Goal: Task Accomplishment & Management: Manage account settings

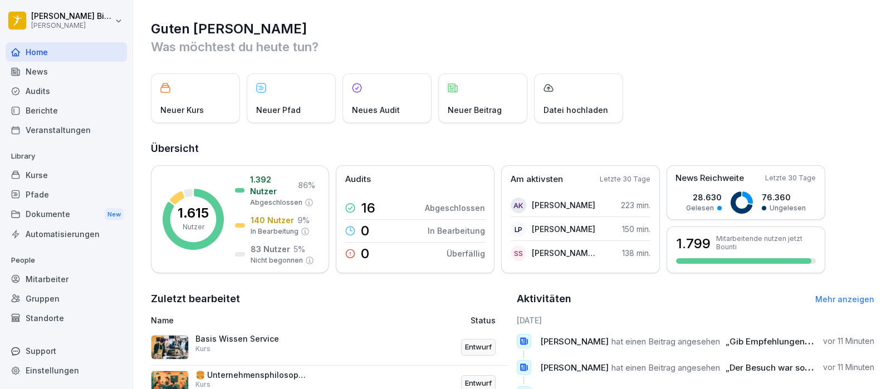
click at [45, 270] on div "Mitarbeiter" at bounding box center [66, 278] width 121 height 19
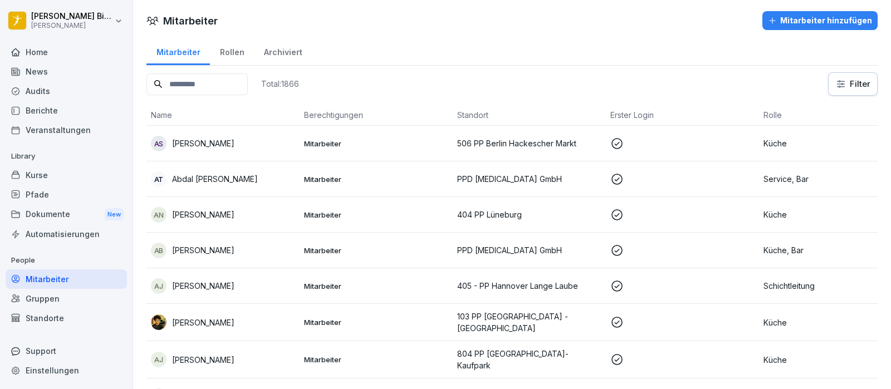
click at [205, 89] on input at bounding box center [196, 84] width 101 height 22
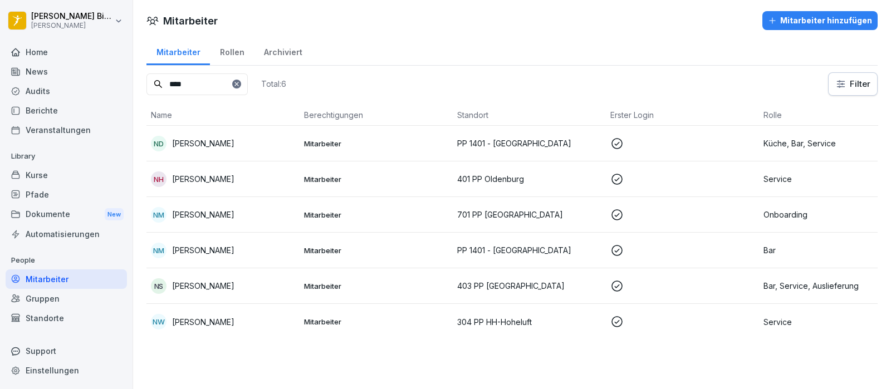
type input "****"
click at [200, 210] on p "[PERSON_NAME]" at bounding box center [203, 215] width 62 height 12
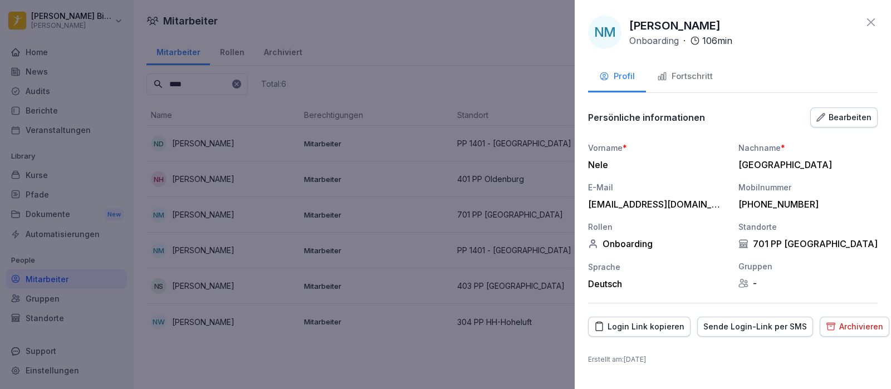
click at [671, 78] on div "Fortschritt" at bounding box center [685, 76] width 56 height 13
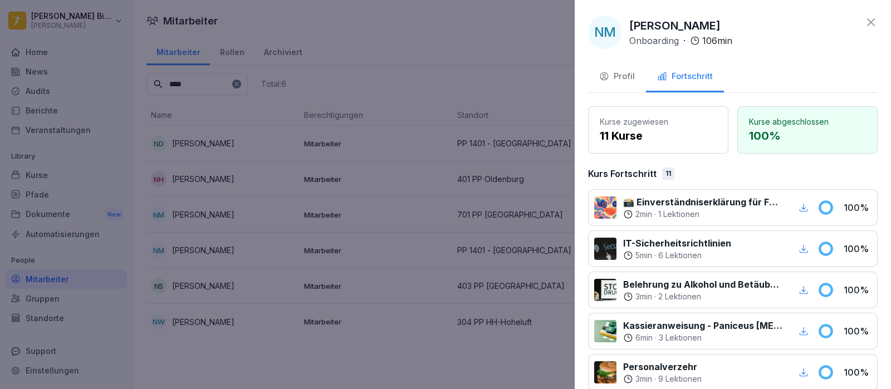
click at [630, 71] on div "Profil" at bounding box center [617, 76] width 36 height 13
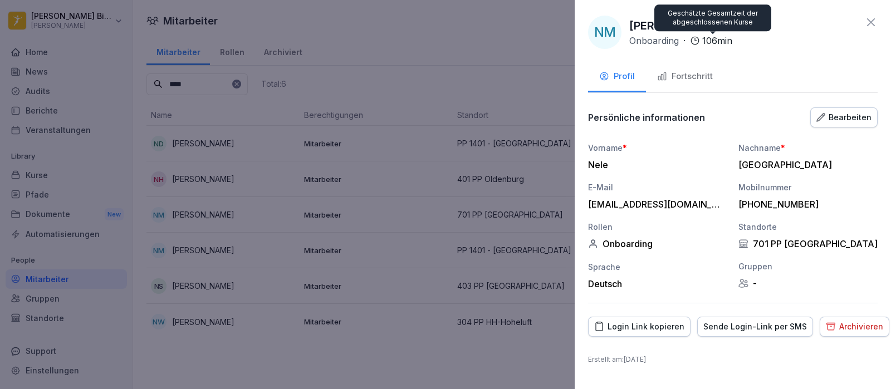
click at [701, 64] on button "Fortschritt" at bounding box center [685, 77] width 78 height 30
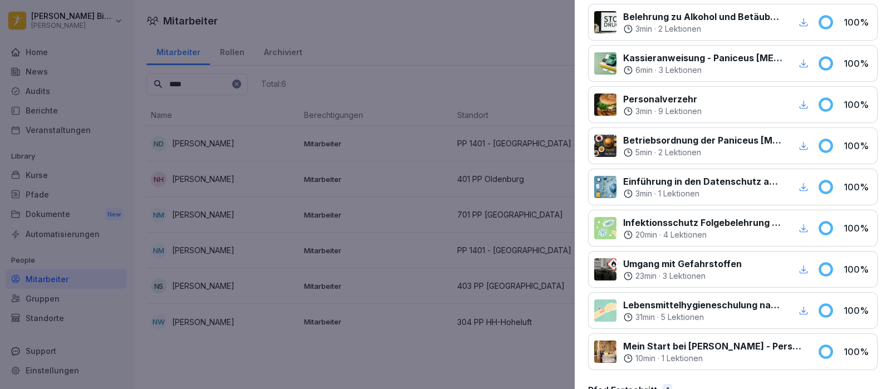
scroll to position [334, 0]
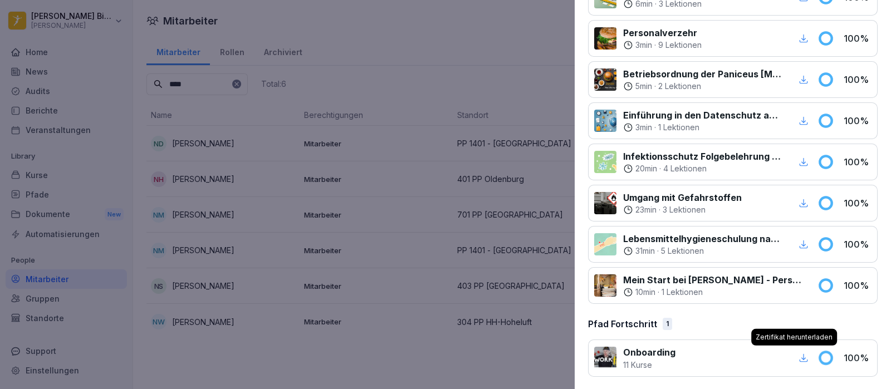
click at [798, 353] on icon "button" at bounding box center [803, 358] width 10 height 10
click at [472, 37] on div at bounding box center [445, 194] width 891 height 389
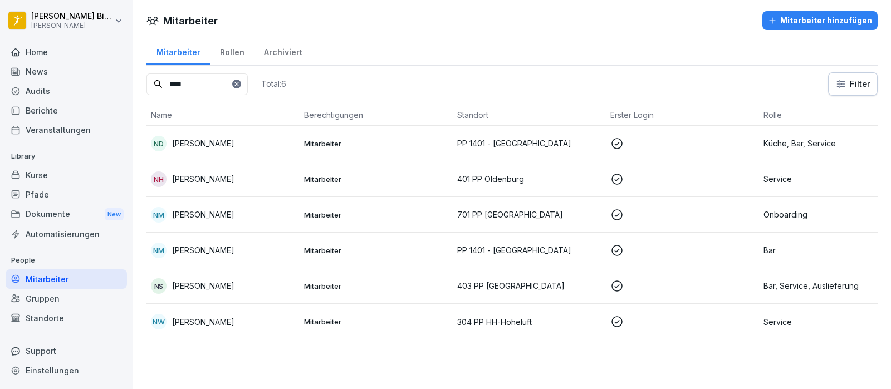
click at [33, 195] on div "Pfade" at bounding box center [66, 194] width 121 height 19
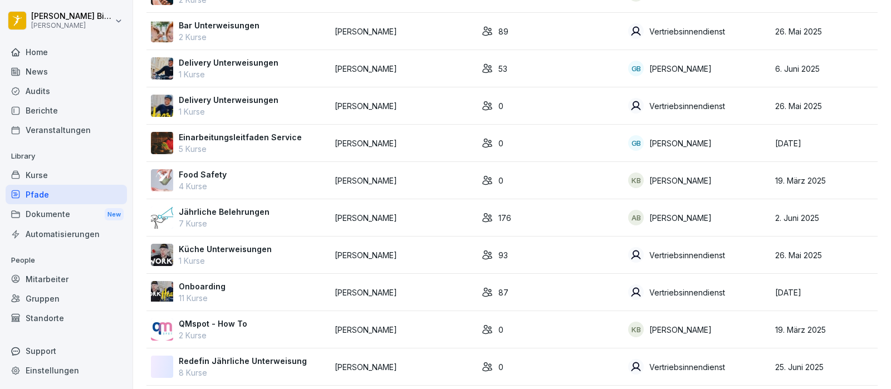
scroll to position [178, 0]
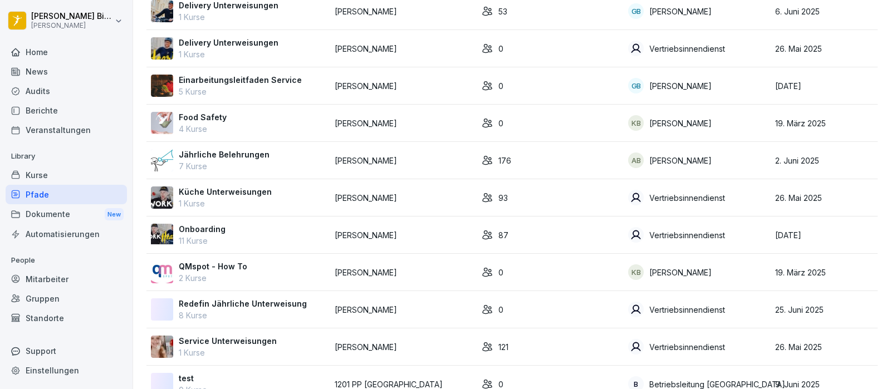
click at [220, 229] on p "Onboarding" at bounding box center [202, 229] width 47 height 12
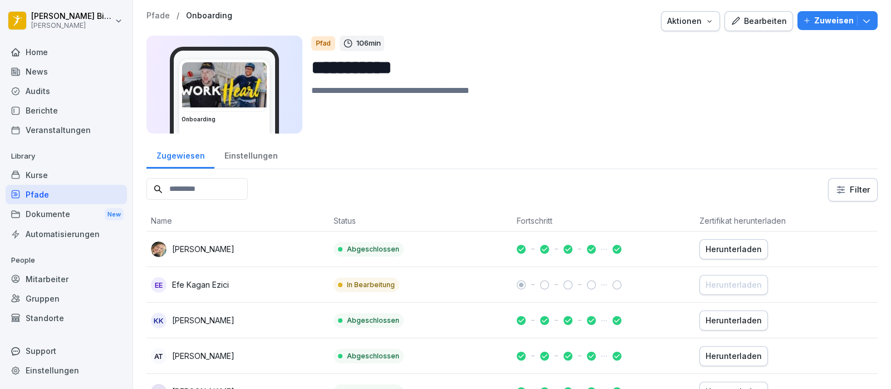
click at [223, 184] on input at bounding box center [196, 189] width 101 height 22
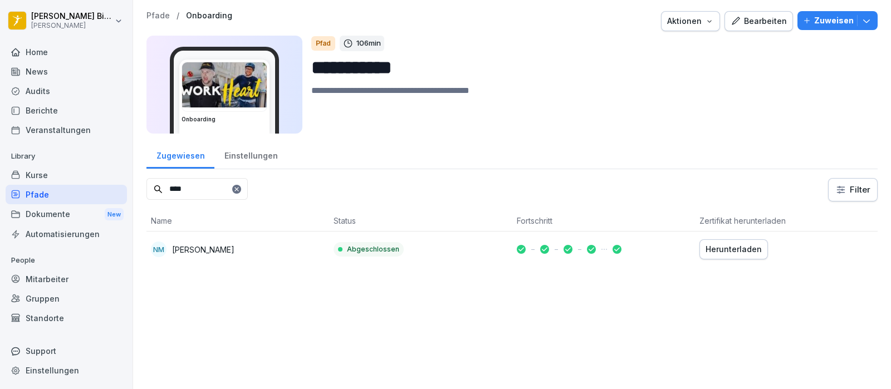
type input "****"
click at [710, 251] on div "Herunterladen" at bounding box center [733, 249] width 56 height 12
drag, startPoint x: 236, startPoint y: 182, endPoint x: 89, endPoint y: 164, distance: 148.0
click at [89, 164] on div "**********" at bounding box center [445, 194] width 891 height 389
click at [53, 169] on div "Kurse" at bounding box center [66, 174] width 121 height 19
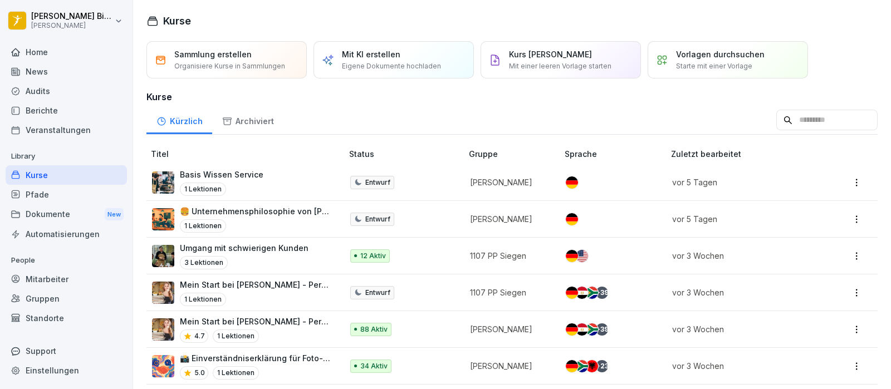
click at [776, 117] on input at bounding box center [826, 120] width 101 height 21
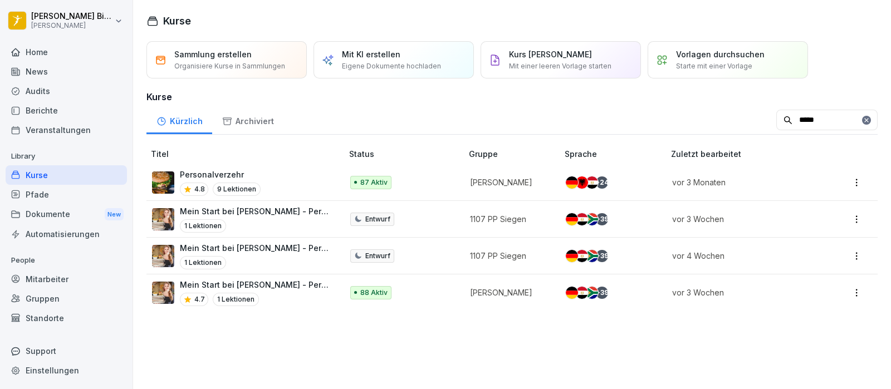
type input "*****"
click at [245, 285] on p "Mein Start bei [PERSON_NAME] - Personalfragebogen" at bounding box center [255, 285] width 151 height 12
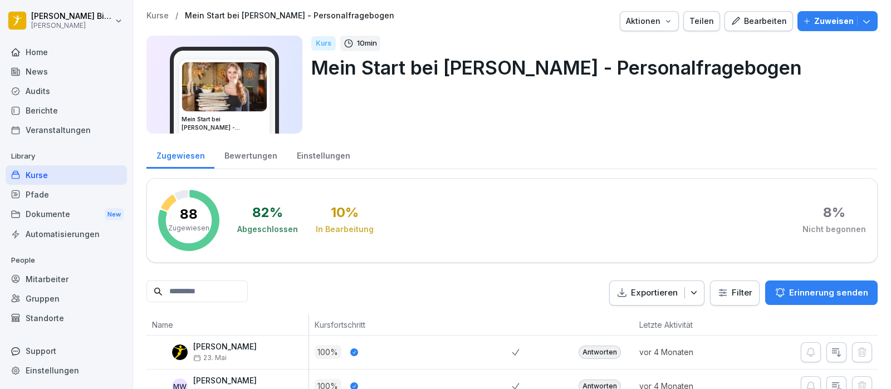
click at [219, 281] on input at bounding box center [196, 292] width 101 height 22
type input "****"
click at [600, 346] on div "Antworten" at bounding box center [599, 352] width 42 height 13
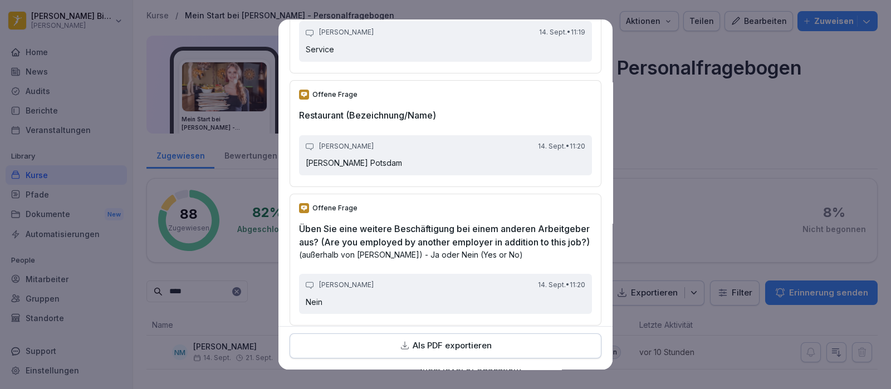
scroll to position [4058, 0]
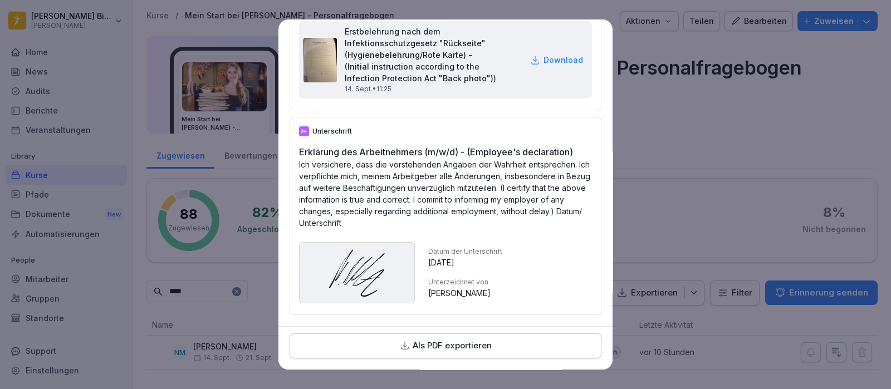
click at [419, 345] on p "Als PDF exportieren" at bounding box center [452, 346] width 79 height 13
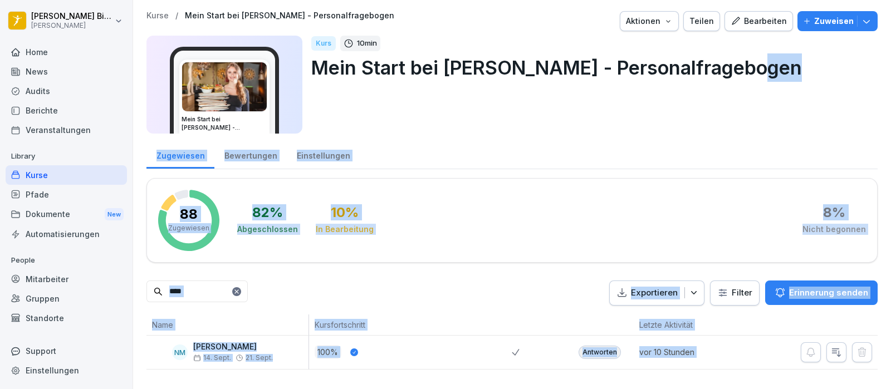
drag, startPoint x: 890, startPoint y: 154, endPoint x: 862, endPoint y: 75, distance: 83.5
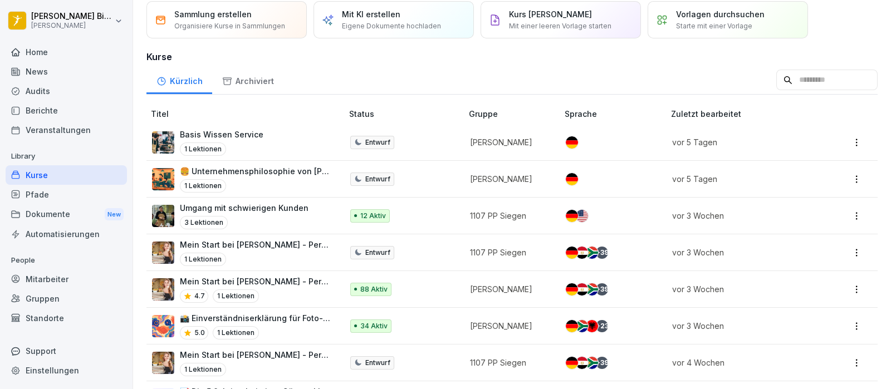
scroll to position [92, 0]
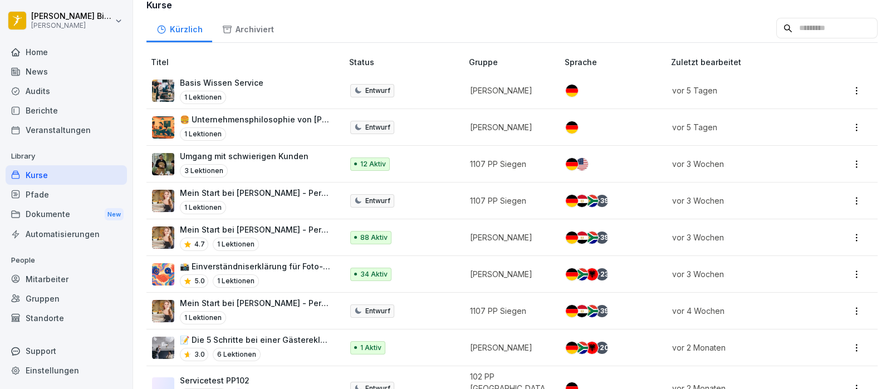
click at [281, 229] on p "Mein Start bei [PERSON_NAME] - Personalfragebogen" at bounding box center [255, 230] width 151 height 12
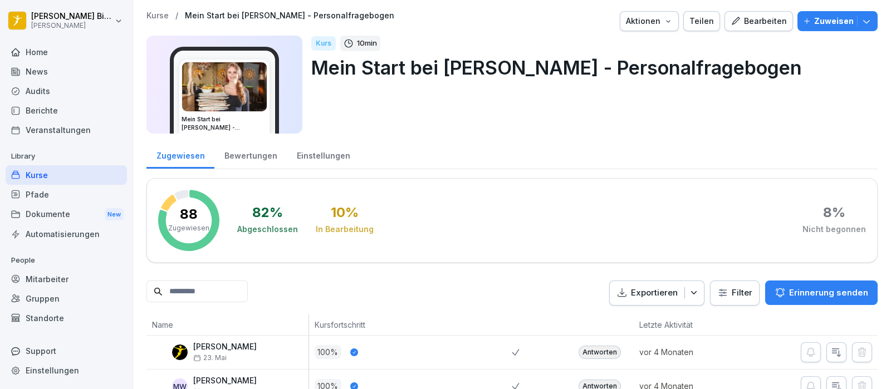
click at [749, 18] on div "Bearbeiten" at bounding box center [758, 21] width 56 height 12
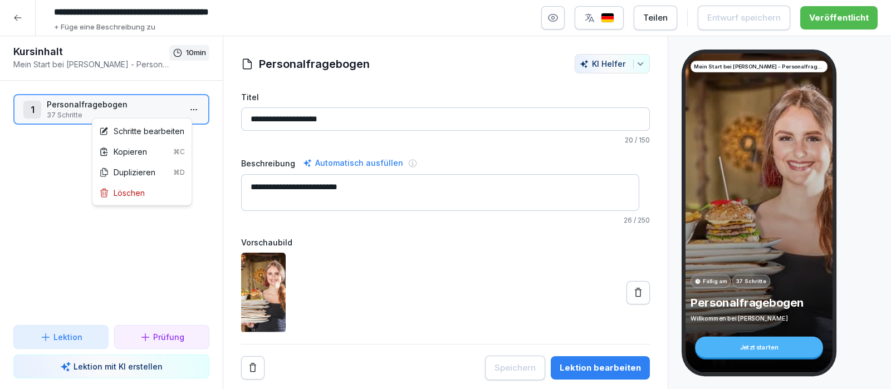
click at [178, 104] on html "**********" at bounding box center [445, 194] width 891 height 389
click at [164, 126] on div "Schritte bearbeiten" at bounding box center [141, 131] width 85 height 12
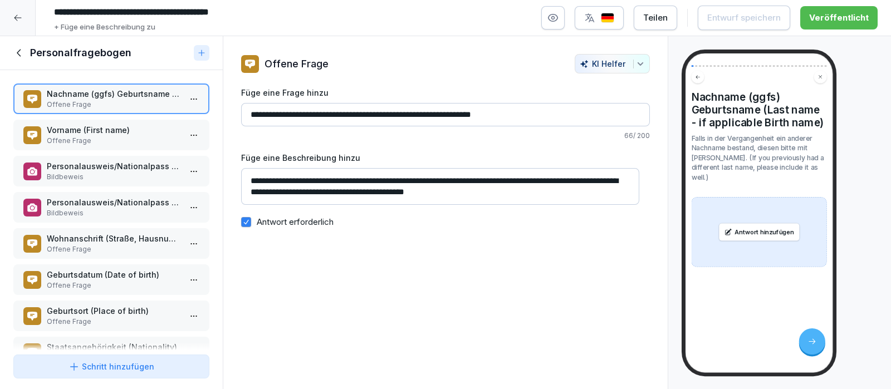
click at [11, 17] on div at bounding box center [18, 18] width 36 height 36
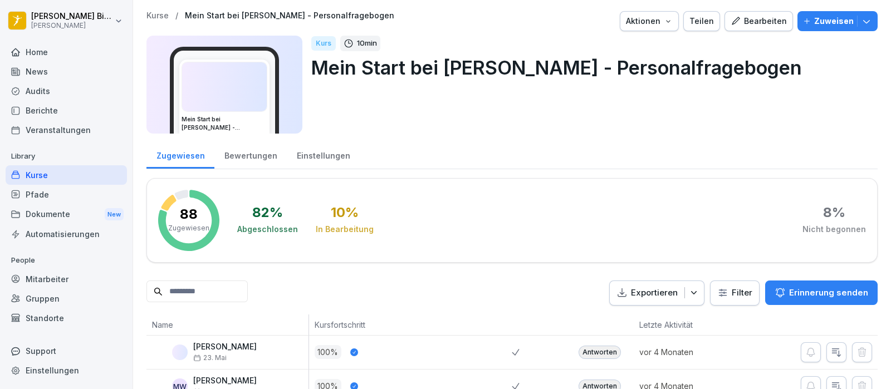
click at [19, 14] on html "Gordon Bierstedt Peter Pane Home News Audits Berichte Veranstaltungen Library K…" at bounding box center [445, 194] width 891 height 389
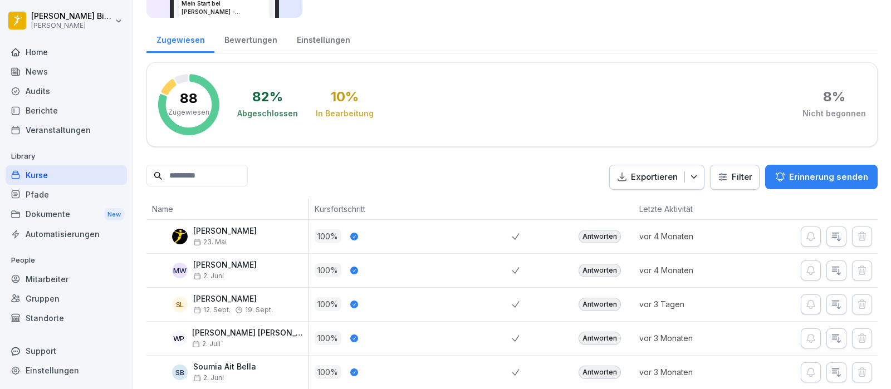
scroll to position [28, 0]
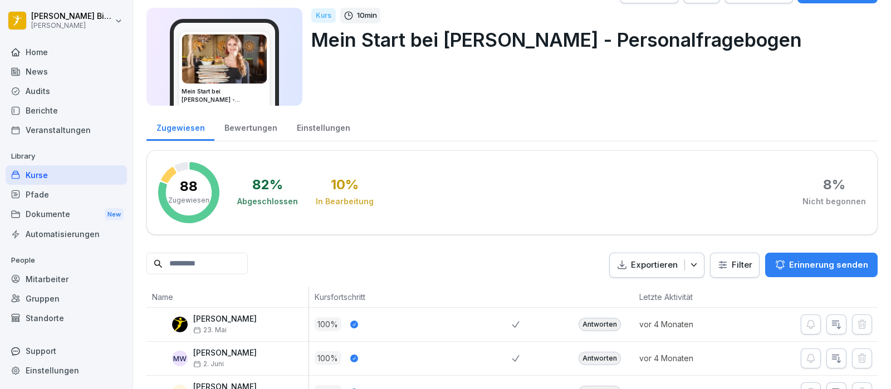
click at [883, 38] on html "Gordon Bierstedt Peter Pane Home News Audits Berichte Veranstaltungen Library K…" at bounding box center [445, 194] width 891 height 389
click at [62, 199] on div "Pfade" at bounding box center [66, 194] width 121 height 19
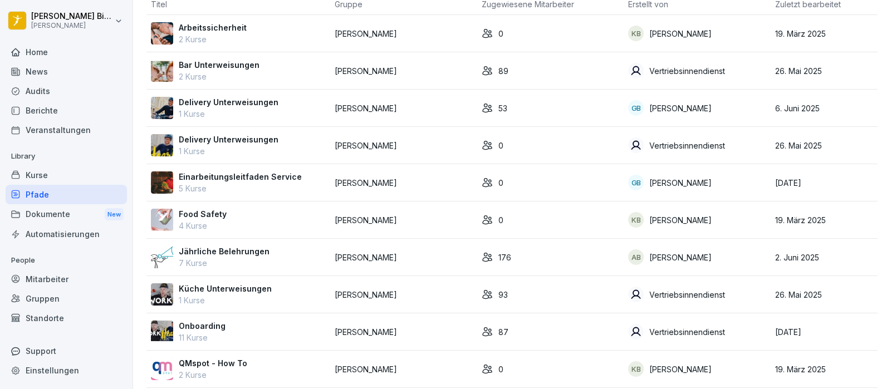
scroll to position [140, 0]
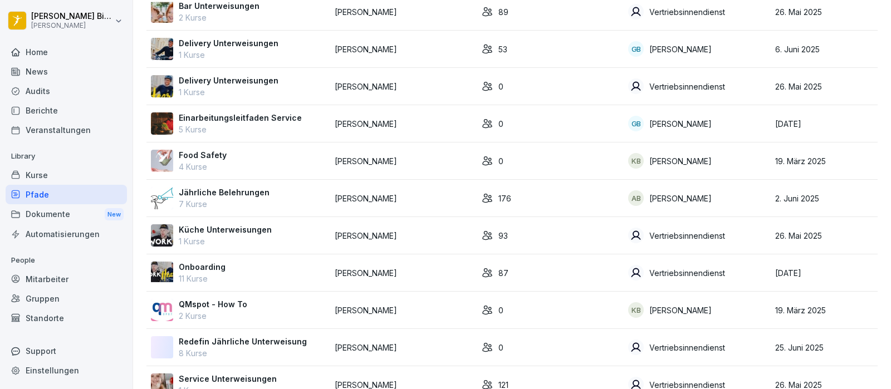
click at [213, 269] on p "Onboarding" at bounding box center [202, 267] width 47 height 12
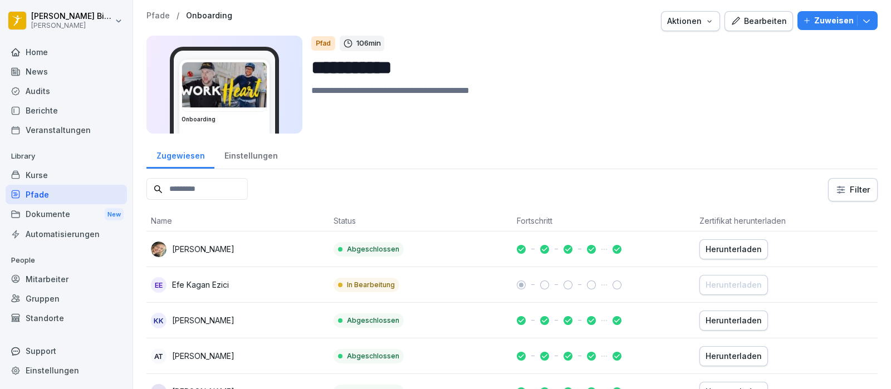
click at [745, 16] on div "Bearbeiten" at bounding box center [758, 21] width 56 height 12
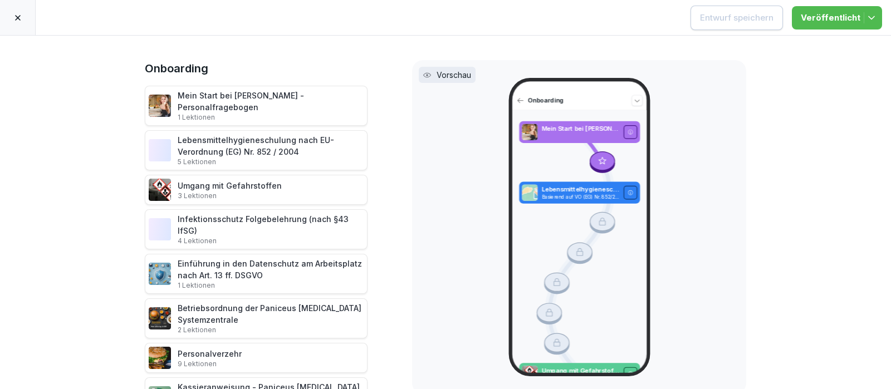
click at [21, 17] on icon at bounding box center [17, 17] width 9 height 9
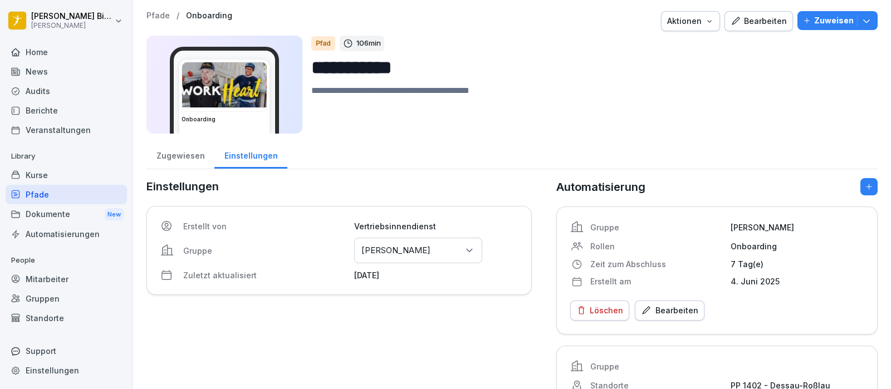
click at [873, 67] on div "**********" at bounding box center [512, 242] width 758 height 485
click at [187, 154] on div "Zugewiesen" at bounding box center [180, 154] width 68 height 28
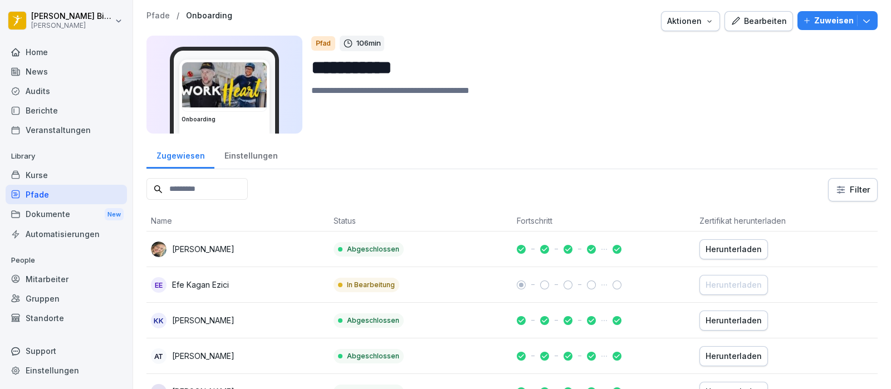
click at [242, 189] on input at bounding box center [196, 189] width 101 height 22
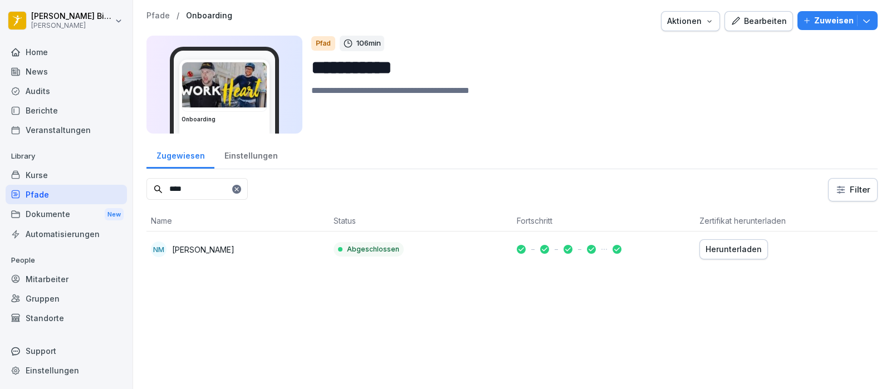
type input "****"
click at [705, 249] on div "Herunterladen" at bounding box center [733, 249] width 56 height 12
